Goal: Information Seeking & Learning: Understand process/instructions

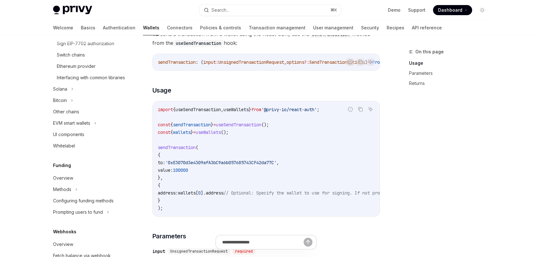
scroll to position [308, 0]
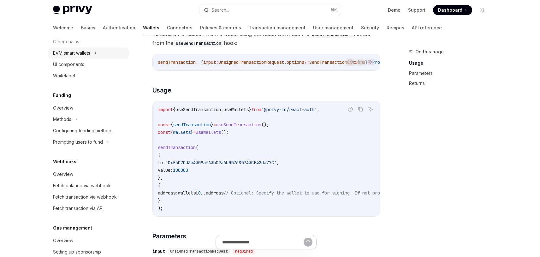
click at [81, 57] on div "EVM smart wallets" at bounding box center [71, 53] width 37 height 8
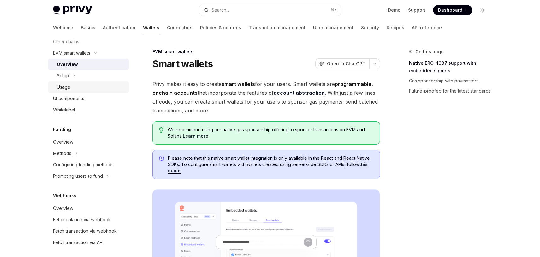
click at [70, 91] on div "Usage" at bounding box center [64, 87] width 14 height 8
type textarea "*"
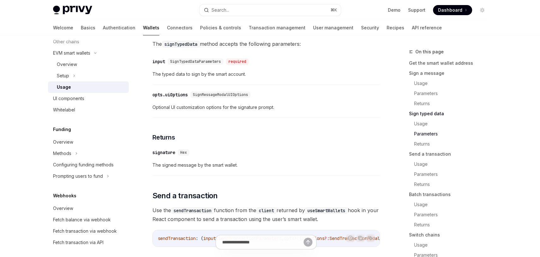
scroll to position [879, 0]
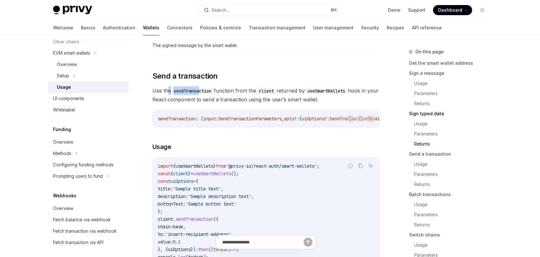
drag, startPoint x: 176, startPoint y: 109, endPoint x: 239, endPoint y: 111, distance: 63.2
click at [213, 104] on span "Use the sendTransaction function from the client returned by useSmartWallets ho…" at bounding box center [266, 95] width 228 height 18
click at [239, 104] on span "Use the sendTransaction function from the client returned by useSmartWallets ho…" at bounding box center [266, 95] width 228 height 18
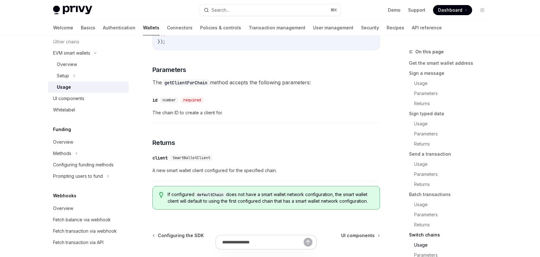
scroll to position [1993, 0]
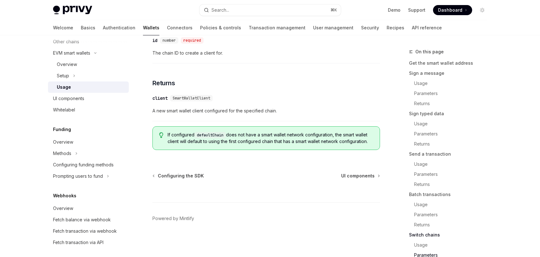
click at [257, 106] on div "​ client SmartWalletClient A new smart wallet client configured for the specifi…" at bounding box center [266, 106] width 228 height 30
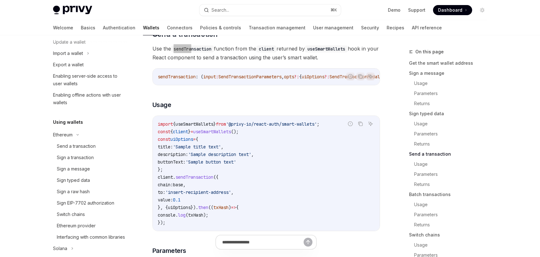
scroll to position [1016, 0]
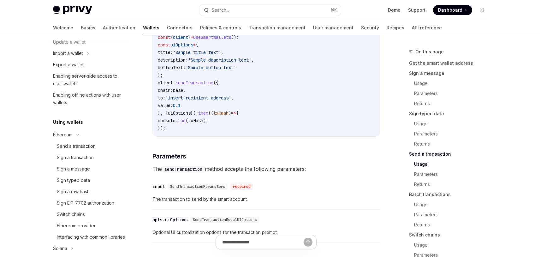
click at [173, 93] on span "chain:" at bounding box center [165, 90] width 15 height 6
drag, startPoint x: 181, startPoint y: 119, endPoint x: 203, endPoint y: 125, distance: 23.4
click at [196, 122] on code "import { useSmartWallets } from '@privy-io/react-auth/smart-wallets' ; const { …" at bounding box center [266, 79] width 217 height 106
click at [203, 125] on code "import { useSmartWallets } from '@privy-io/react-auth/smart-wallets' ; const { …" at bounding box center [266, 79] width 217 height 106
click at [203, 128] on code "import { useSmartWallets } from '@privy-io/react-auth/smart-wallets' ; const { …" at bounding box center [266, 79] width 217 height 106
